Goal: Task Accomplishment & Management: Manage account settings

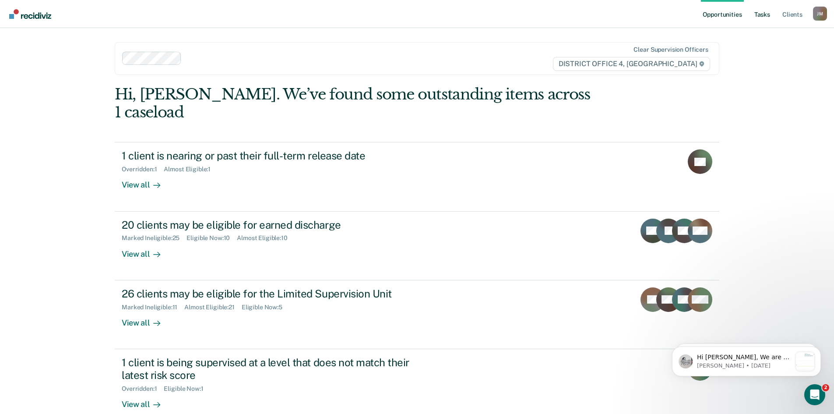
click at [761, 16] on link "Tasks" at bounding box center [762, 14] width 19 height 28
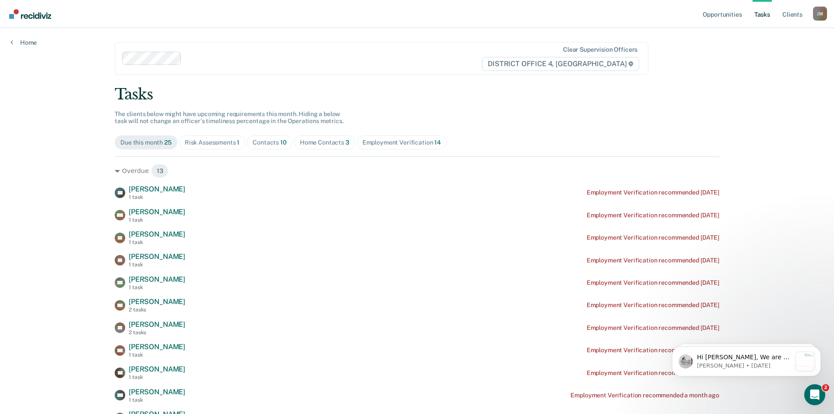
click at [321, 146] on span "Home Contacts 3" at bounding box center [324, 142] width 61 height 14
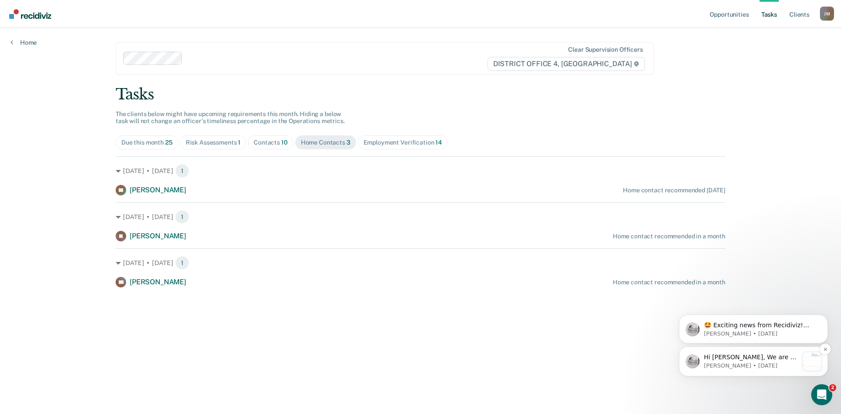
click at [764, 362] on p "[PERSON_NAME] • [DATE]" at bounding box center [751, 366] width 95 height 8
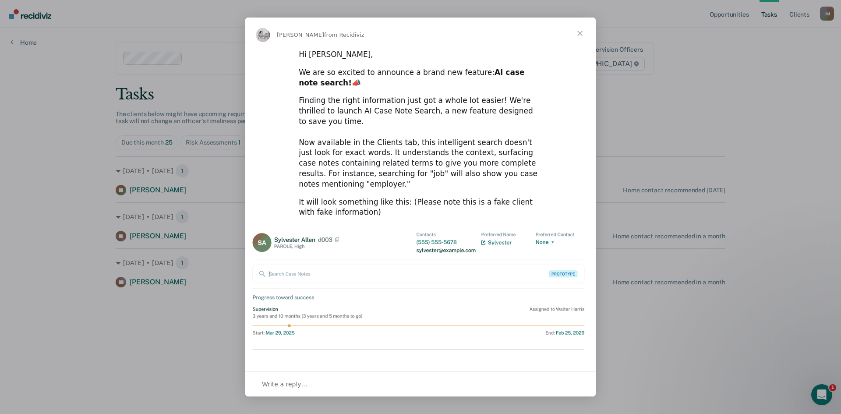
click at [580, 33] on span "Close" at bounding box center [580, 34] width 32 height 32
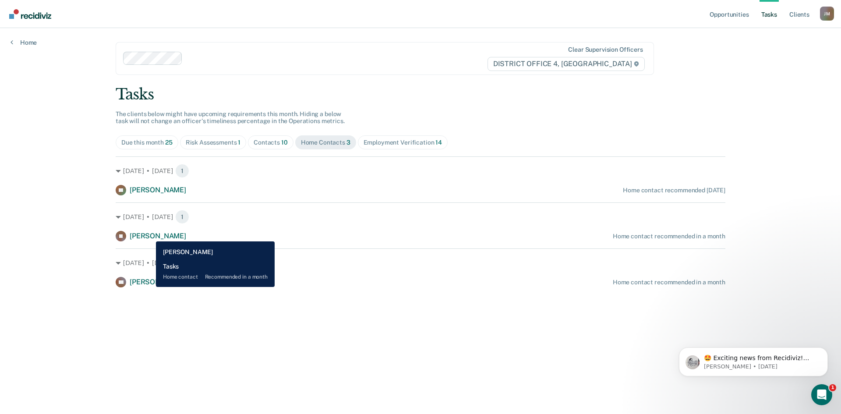
click at [149, 235] on span "[PERSON_NAME]" at bounding box center [158, 236] width 56 height 8
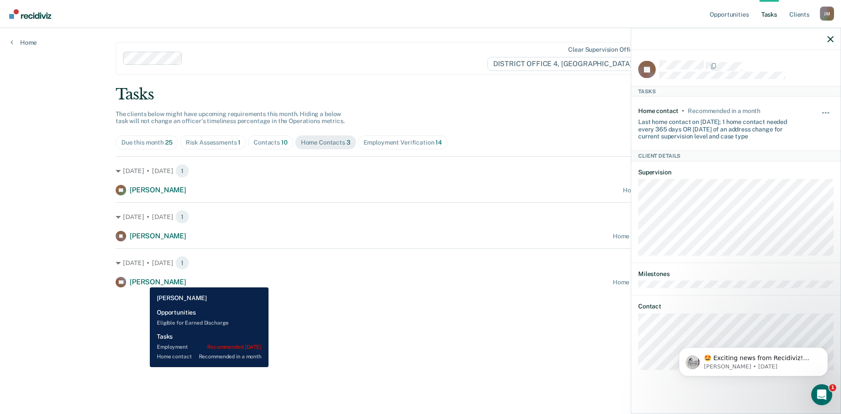
click at [143, 281] on span "[PERSON_NAME]" at bounding box center [158, 282] width 56 height 8
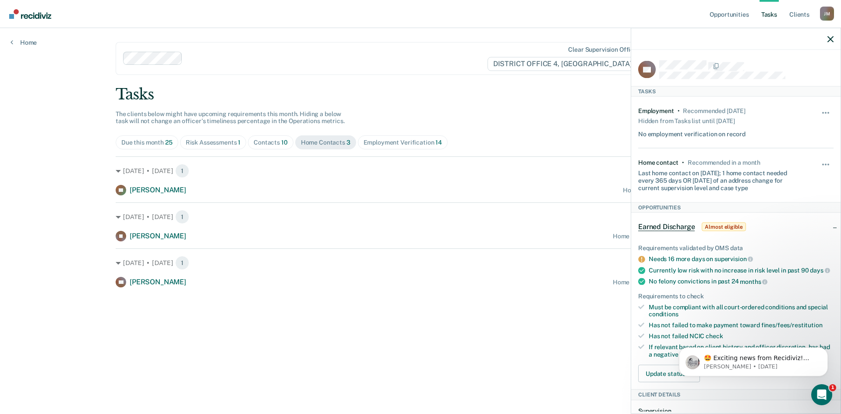
click at [716, 226] on span "Almost eligible" at bounding box center [723, 226] width 44 height 9
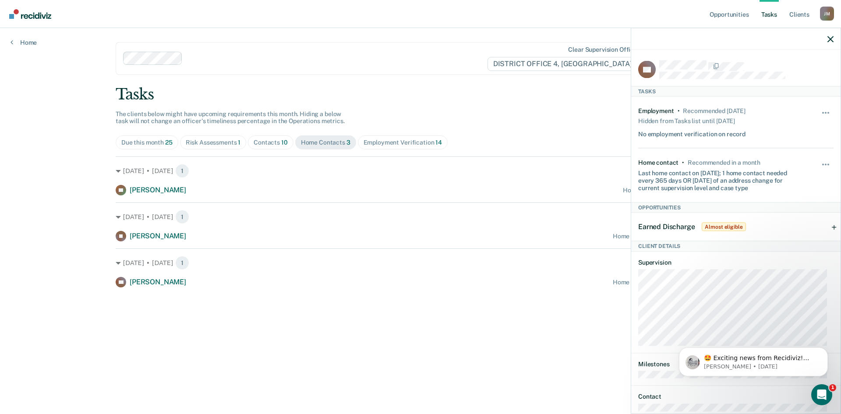
click at [716, 226] on span "Almost eligible" at bounding box center [723, 226] width 44 height 9
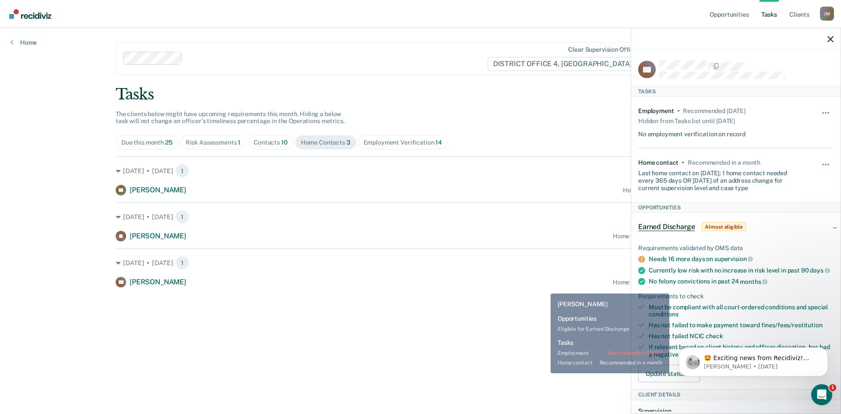
click at [526, 289] on main "Clear supervision officers DISTRICT OFFICE 4, BOISE Tasks The clients below mig…" at bounding box center [420, 210] width 630 height 365
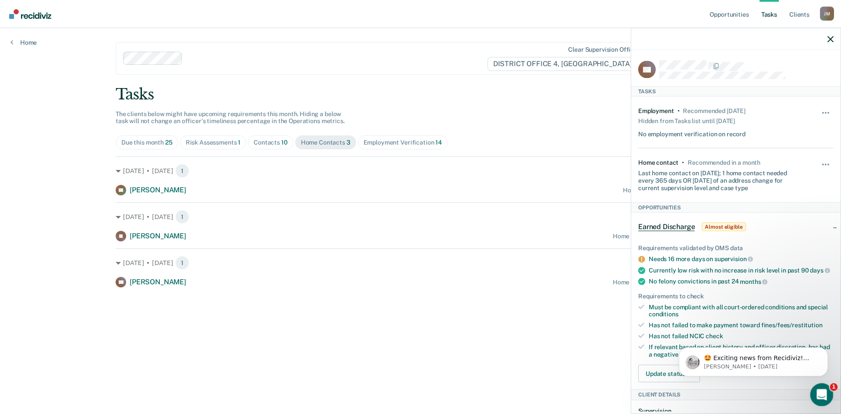
click at [817, 389] on icon "Open Intercom Messenger" at bounding box center [820, 393] width 14 height 14
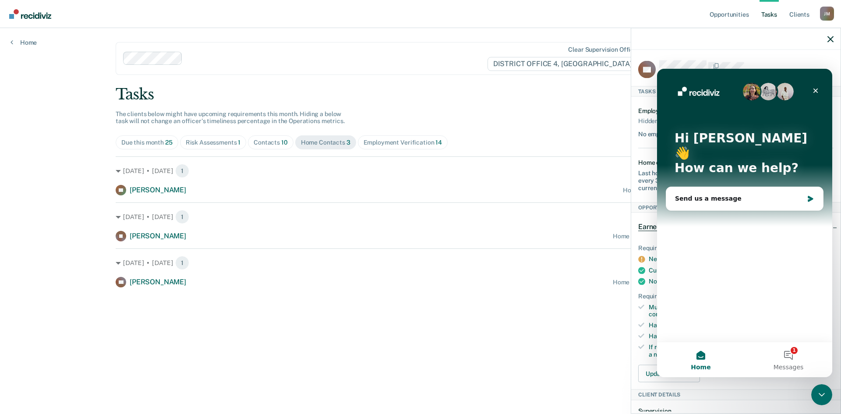
click at [525, 297] on main "Clear supervision officers DISTRICT OFFICE 4, BOISE Tasks The clients below mig…" at bounding box center [420, 210] width 630 height 365
click at [790, 361] on button "1 Messages" at bounding box center [788, 359] width 88 height 35
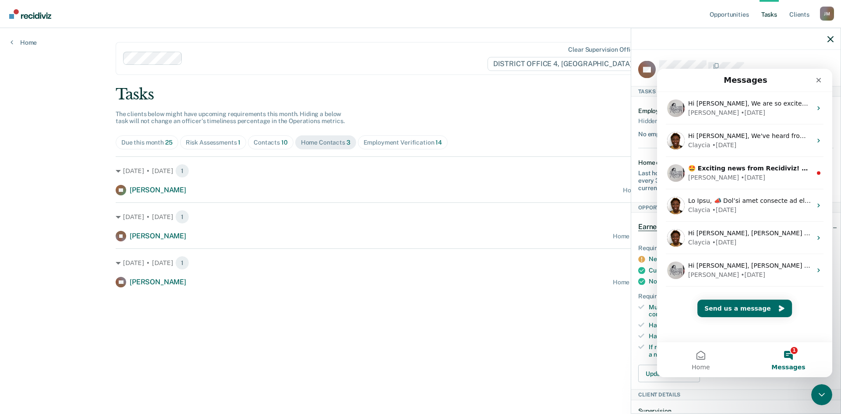
click at [507, 338] on main "Clear supervision officers DISTRICT OFFICE 4, BOISE Tasks The clients below mig…" at bounding box center [420, 210] width 630 height 365
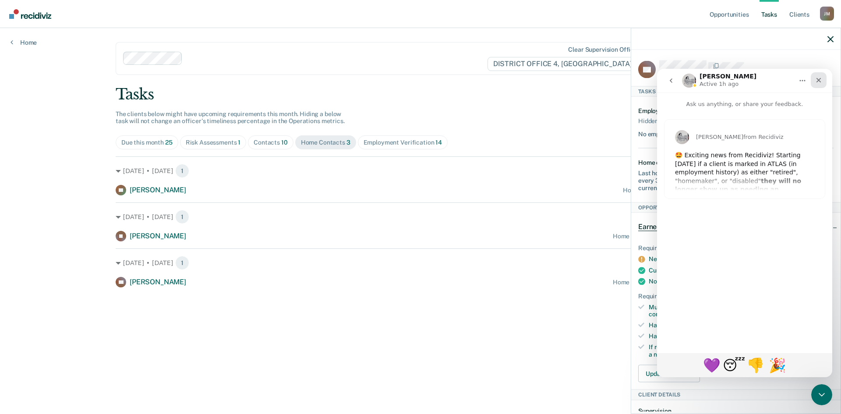
click at [819, 80] on icon "Close" at bounding box center [818, 80] width 7 height 7
